Goal: Information Seeking & Learning: Learn about a topic

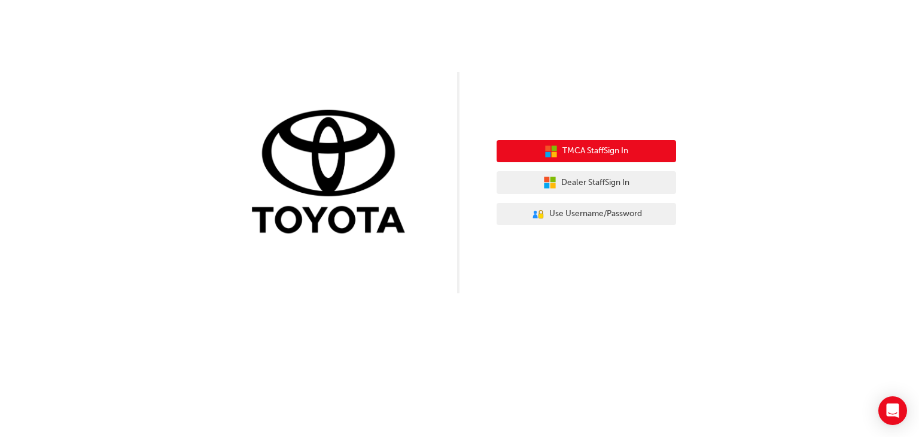
click at [599, 148] on span "TMCA Staff Sign In" at bounding box center [595, 151] width 66 height 14
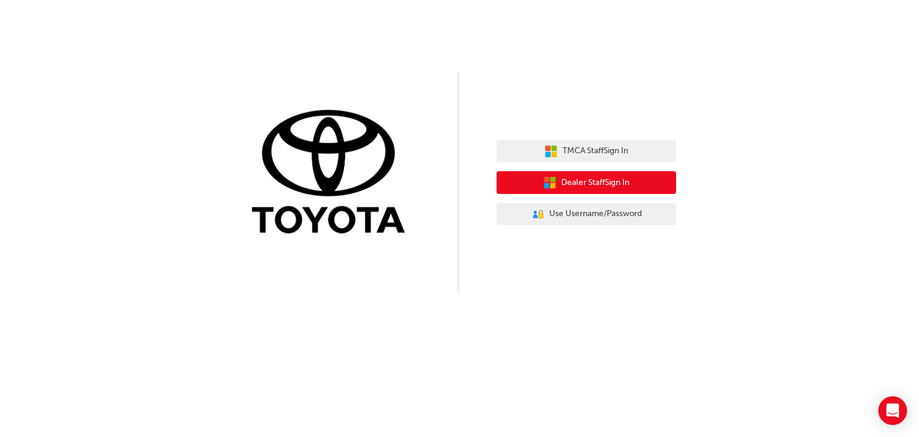
click at [576, 182] on span "Dealer Staff Sign In" at bounding box center [595, 183] width 68 height 14
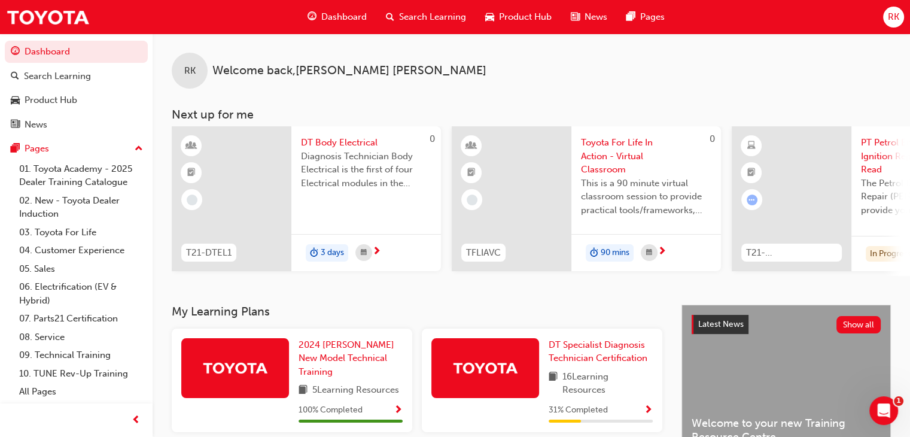
click at [890, 21] on span "RK" at bounding box center [892, 17] width 11 height 14
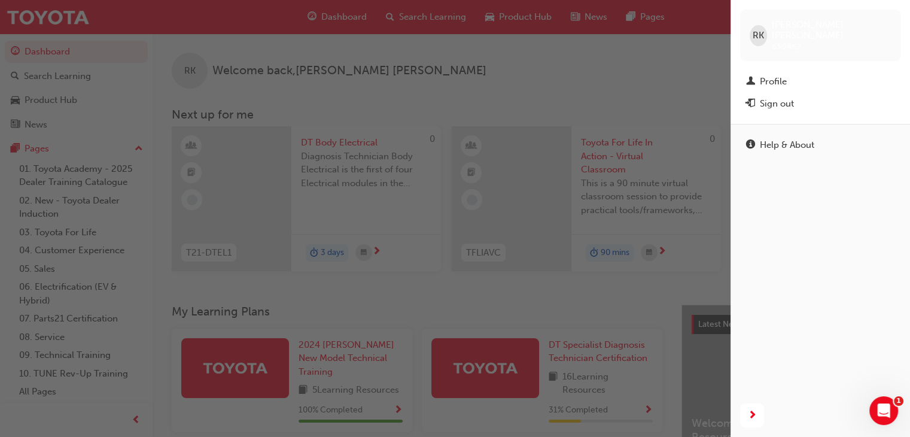
click at [749, 167] on div "Help & About" at bounding box center [819, 259] width 179 height 270
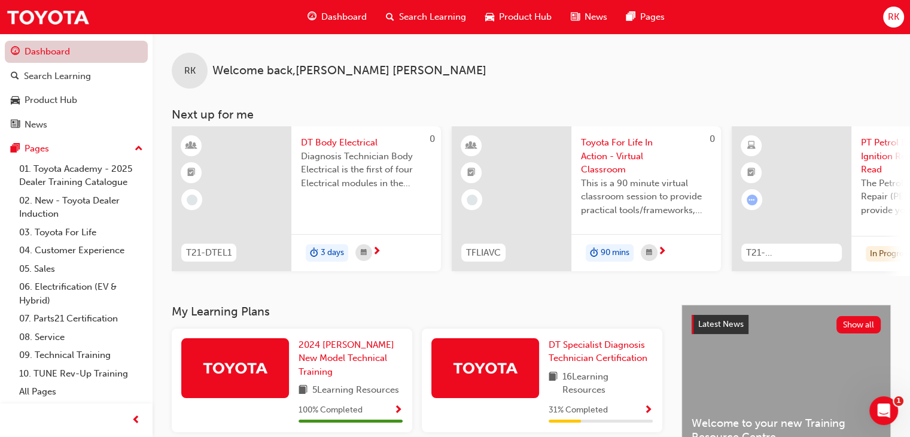
click at [57, 52] on link "Dashboard" at bounding box center [76, 52] width 143 height 22
click at [29, 47] on link "Dashboard" at bounding box center [76, 52] width 143 height 22
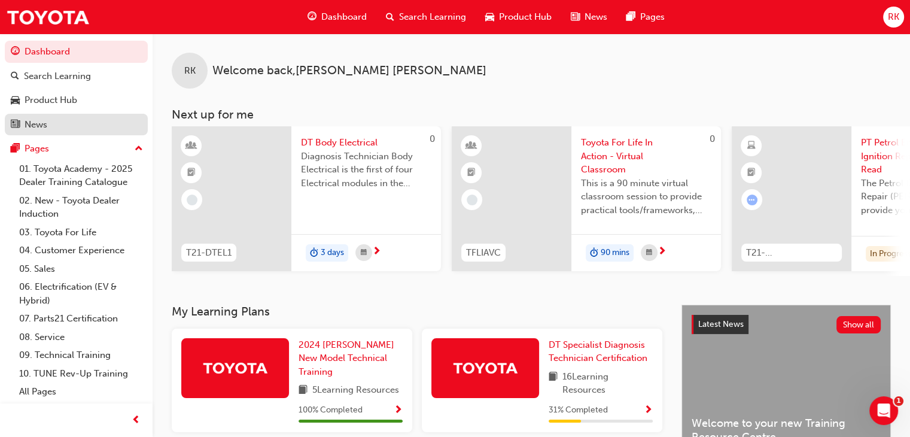
click at [51, 122] on div "News" at bounding box center [76, 124] width 131 height 15
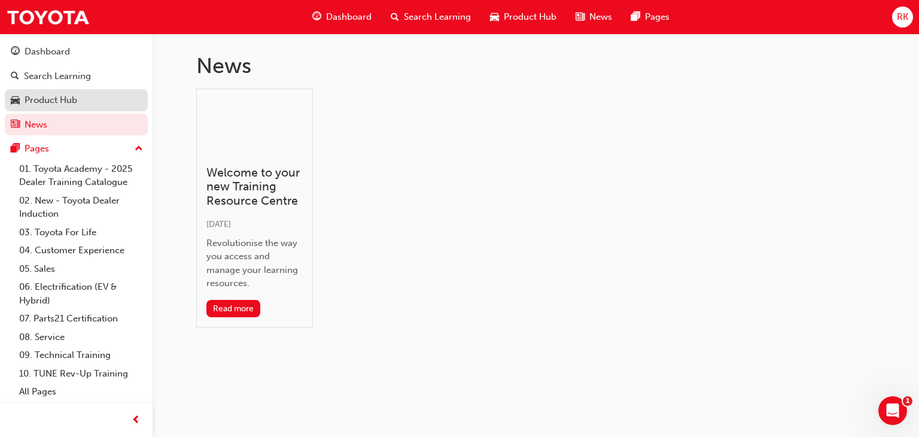
click at [52, 96] on div "Product Hub" at bounding box center [51, 100] width 53 height 14
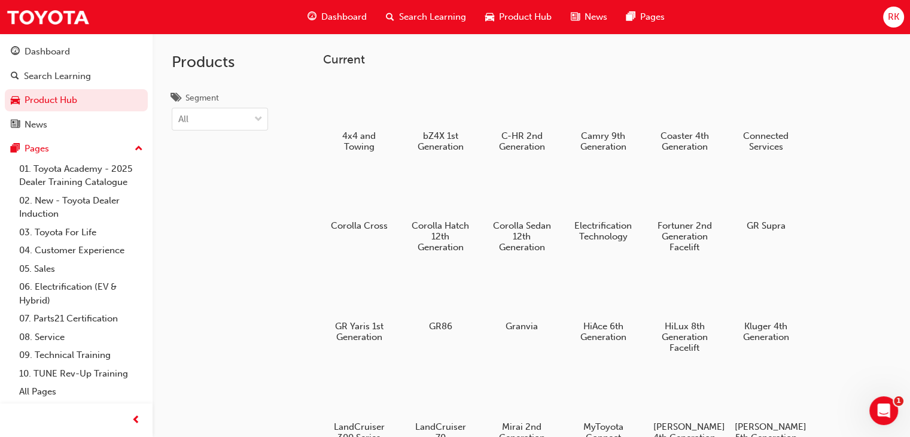
click at [425, 13] on span "Search Learning" at bounding box center [432, 17] width 67 height 14
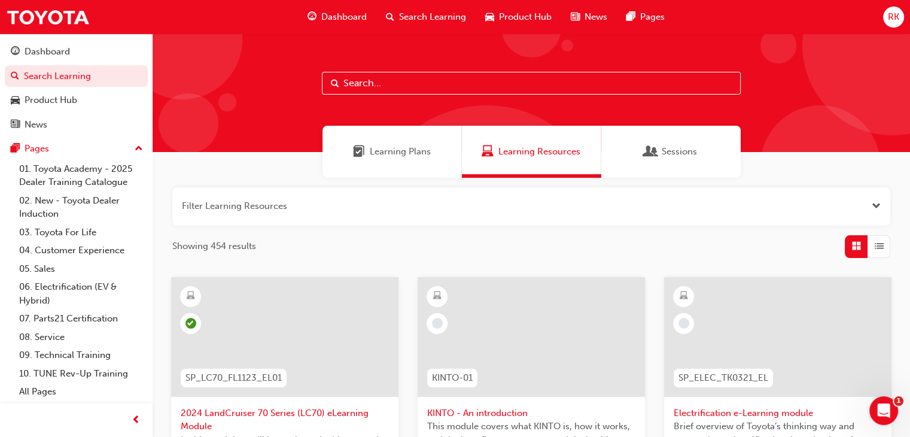
click at [679, 150] on span "Sessions" at bounding box center [678, 152] width 35 height 14
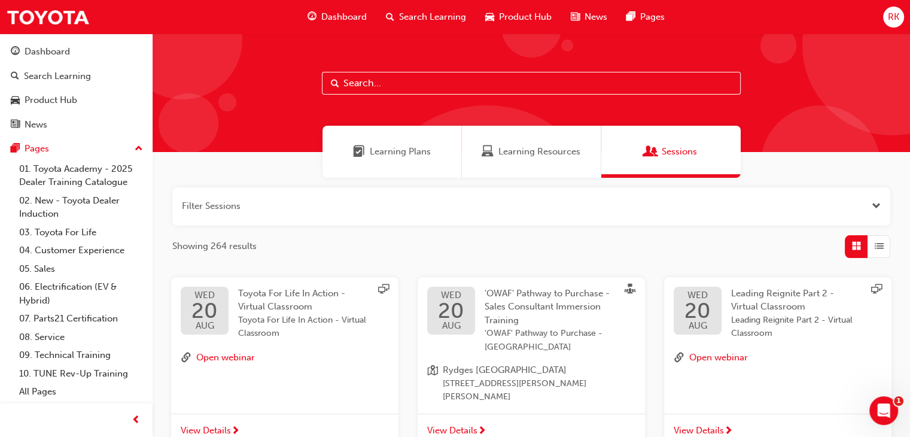
click at [394, 155] on span "Learning Plans" at bounding box center [400, 152] width 61 height 14
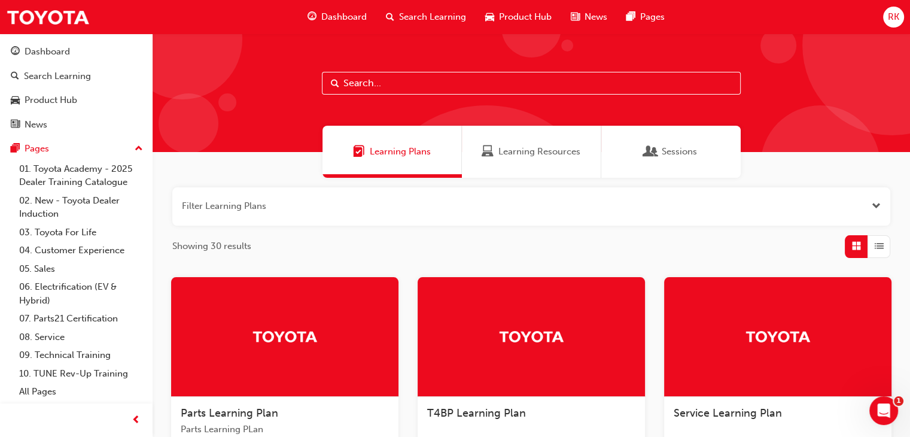
click at [677, 151] on span "Sessions" at bounding box center [678, 152] width 35 height 14
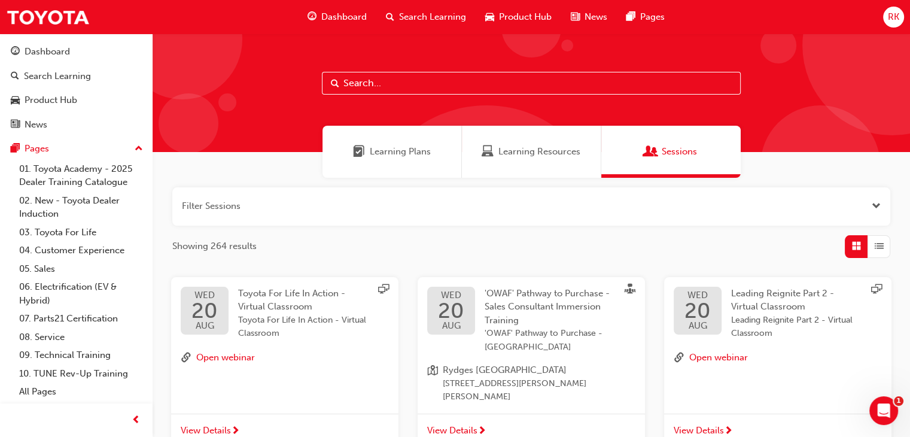
click at [891, 17] on span "RK" at bounding box center [892, 17] width 11 height 14
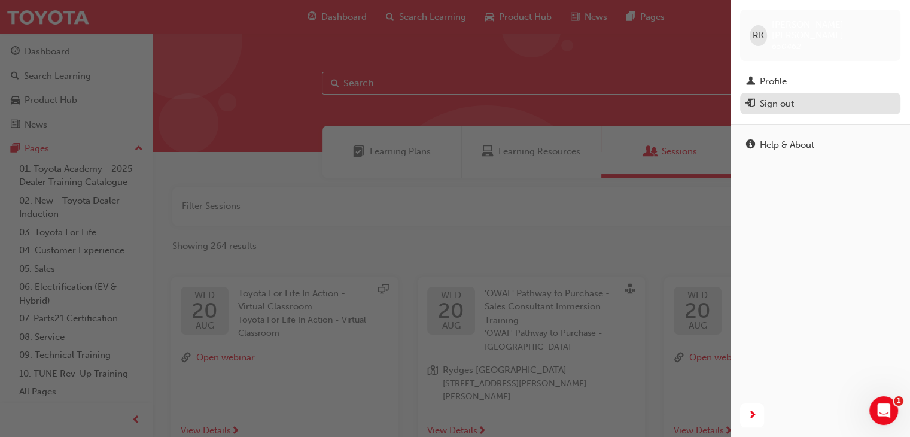
click at [780, 97] on div "Sign out" at bounding box center [776, 104] width 34 height 14
